Goal: Task Accomplishment & Management: Use online tool/utility

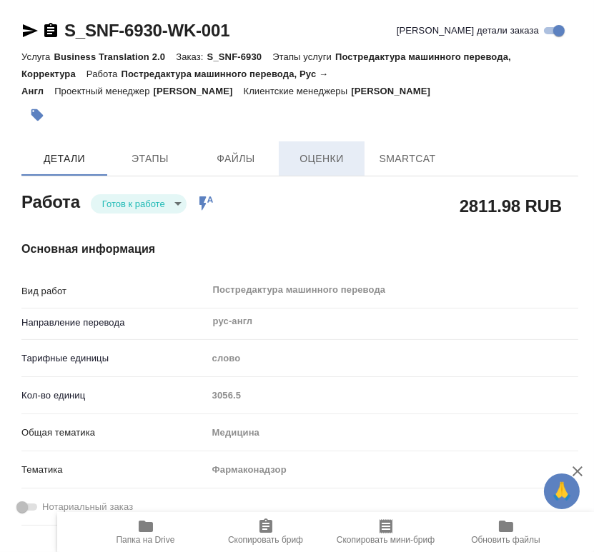
type textarea "x"
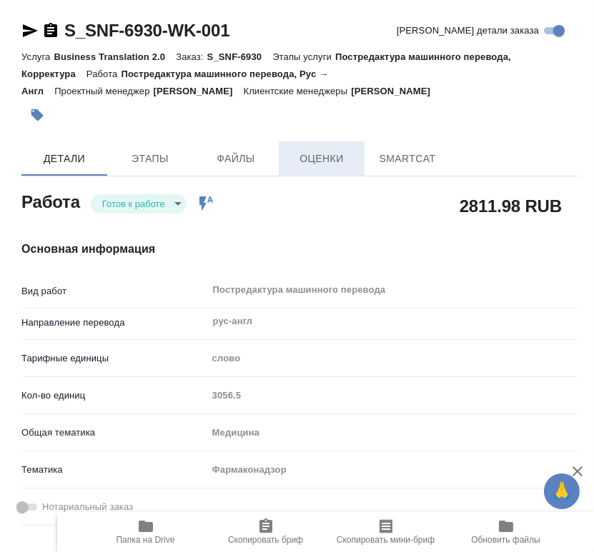
type textarea "x"
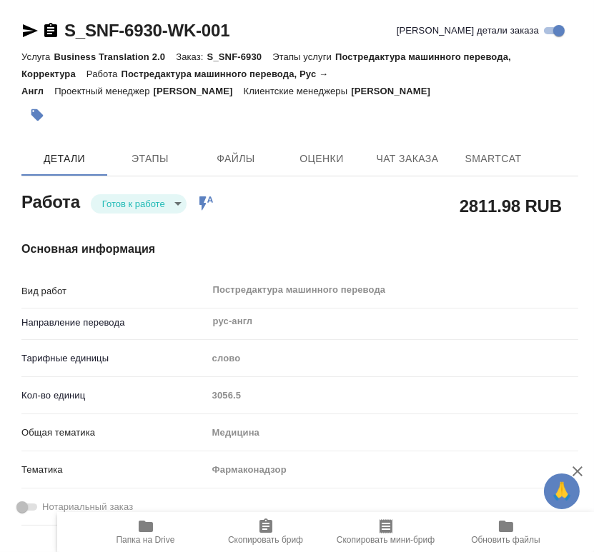
type textarea "x"
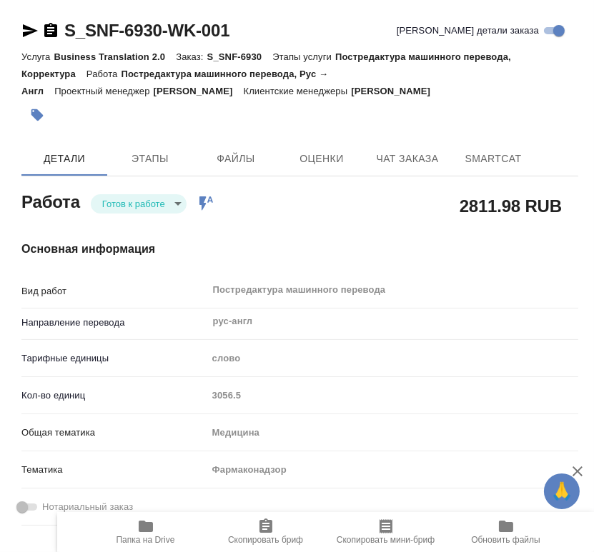
type textarea "x"
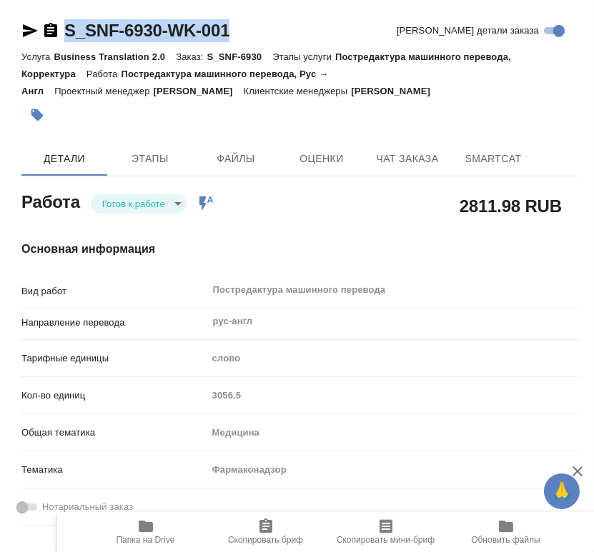
drag, startPoint x: 284, startPoint y: 25, endPoint x: 64, endPoint y: 25, distance: 220.1
click at [64, 25] on div "S_SNF-6930-WK-001 Кратко детали заказа" at bounding box center [299, 30] width 557 height 23
copy link "S_SNF-6930-WK-001"
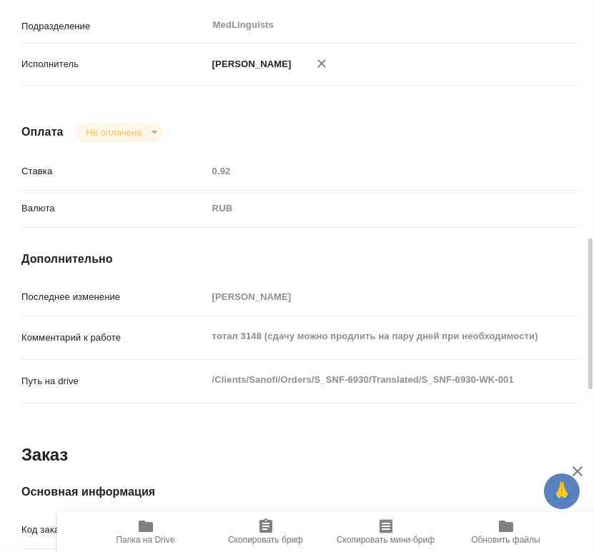
scroll to position [635, 0]
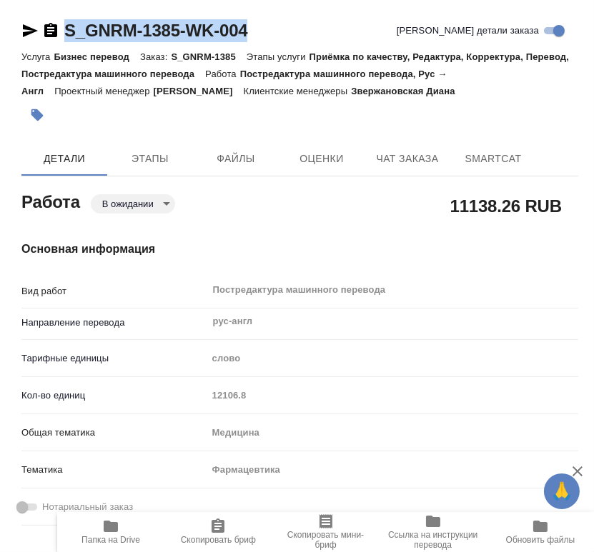
drag, startPoint x: 297, startPoint y: 24, endPoint x: 66, endPoint y: 31, distance: 231.6
click at [66, 31] on div "S_GNRM-1385-WK-004 Кратко детали заказа" at bounding box center [299, 30] width 557 height 23
copy link "S_GNRM-1385-WK-004"
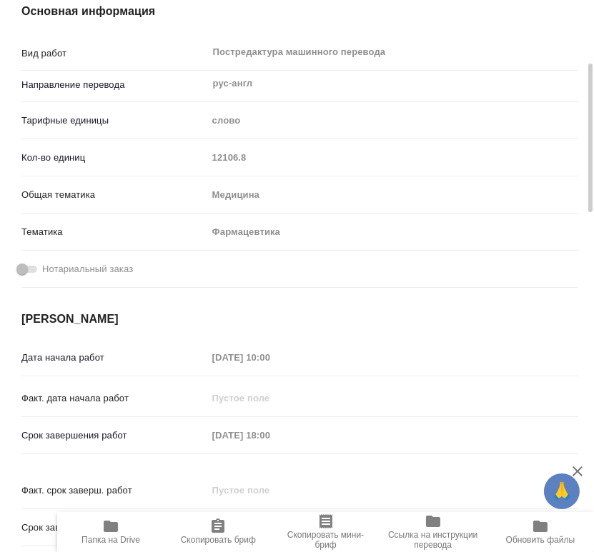
scroll to position [317, 0]
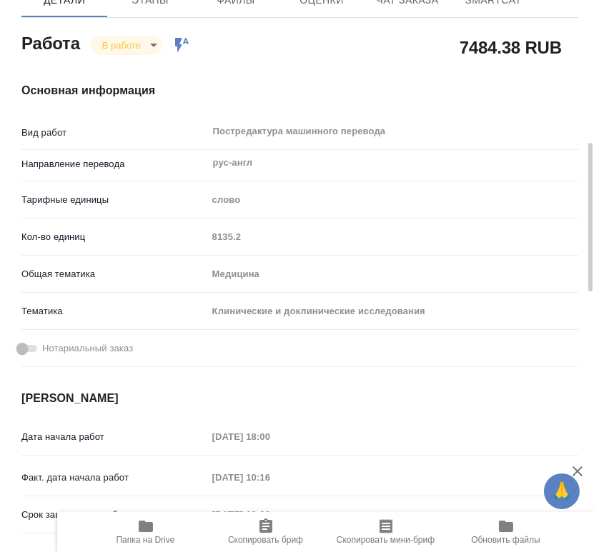
scroll to position [238, 0]
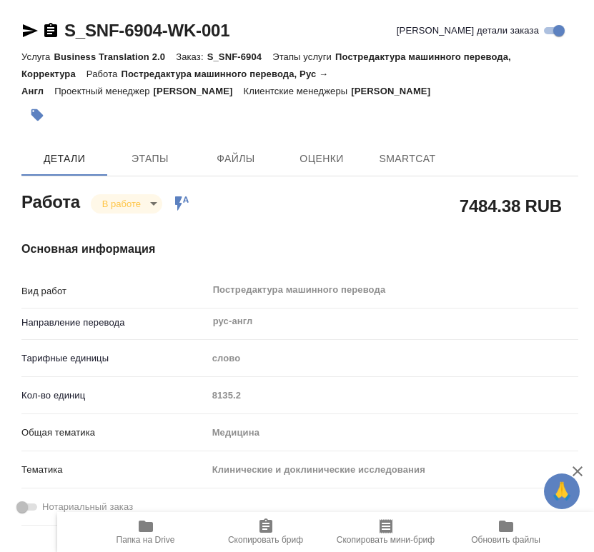
type textarea "x"
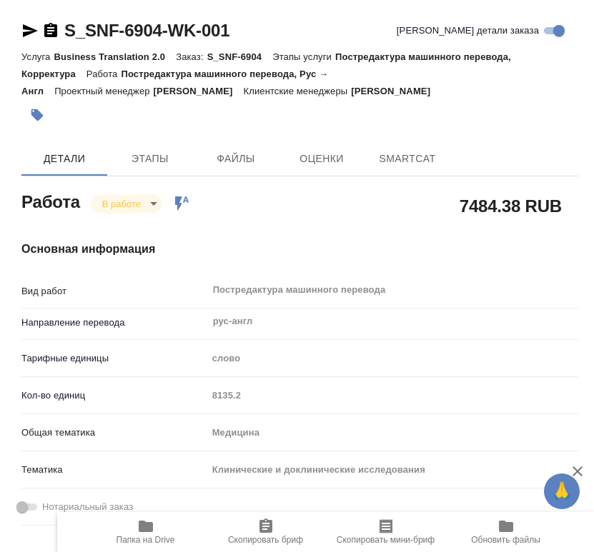
type textarea "x"
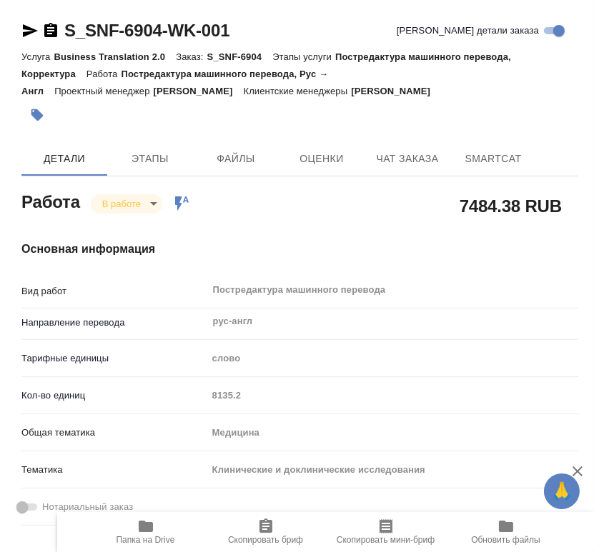
type textarea "x"
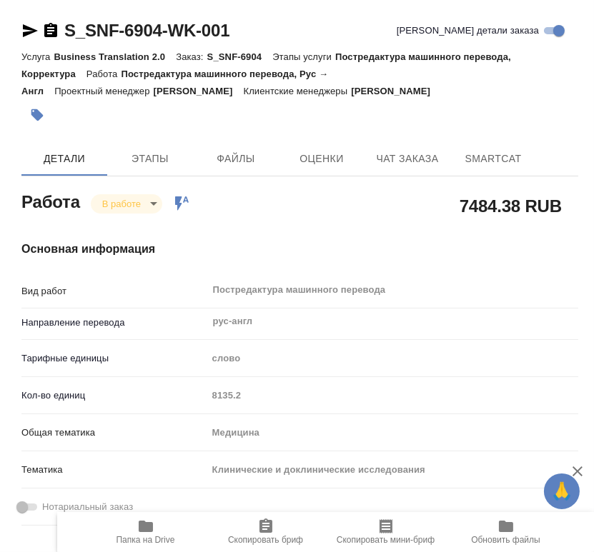
type textarea "x"
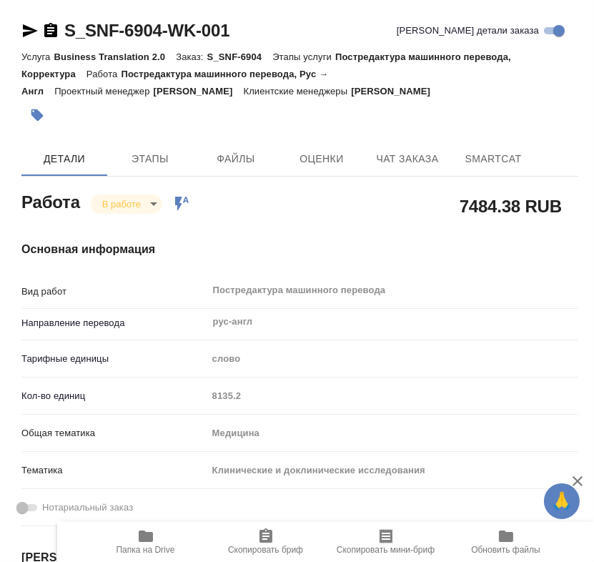
type textarea "x"
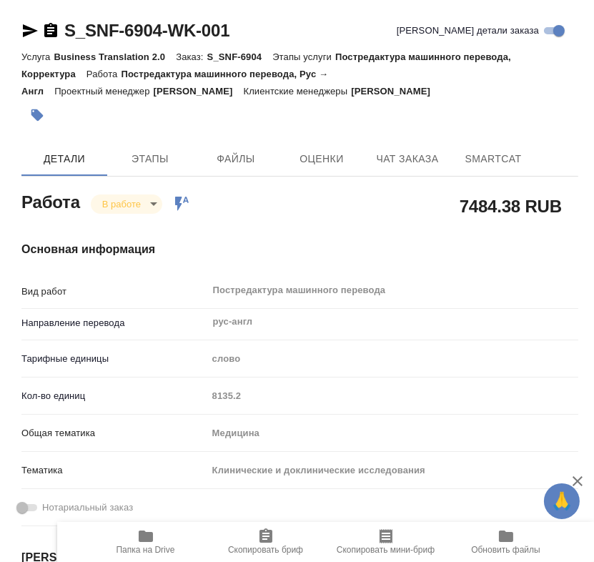
type textarea "x"
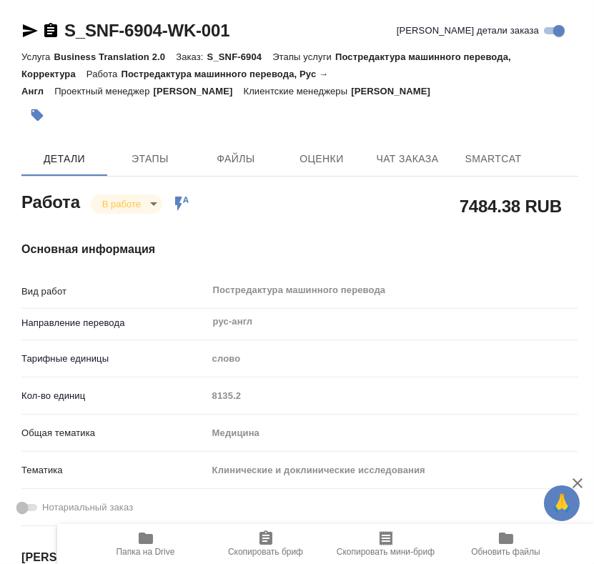
type textarea "x"
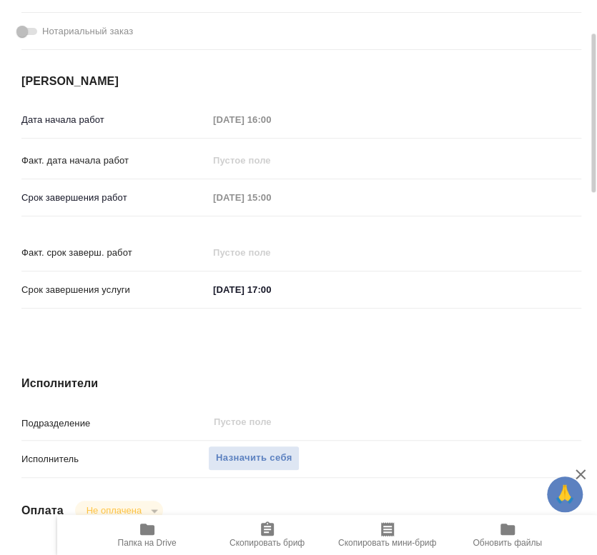
scroll to position [238, 0]
